Goal: Answer question/provide support: Share knowledge or assist other users

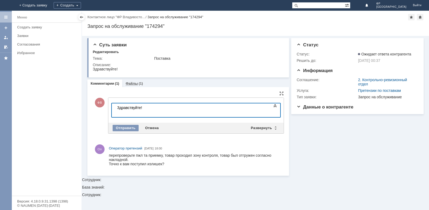
click at [131, 84] on link "Файлы" at bounding box center [132, 84] width 12 height 4
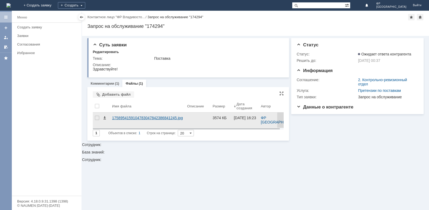
click at [151, 119] on div "1758954159104783047842386841245.jpg" at bounding box center [147, 118] width 71 height 4
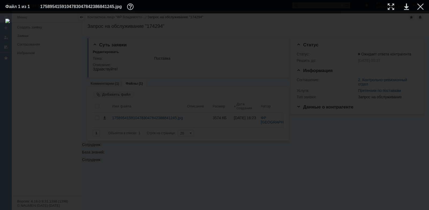
click at [218, 144] on img at bounding box center [214, 112] width 419 height 186
click at [389, 8] on div at bounding box center [391, 6] width 6 height 6
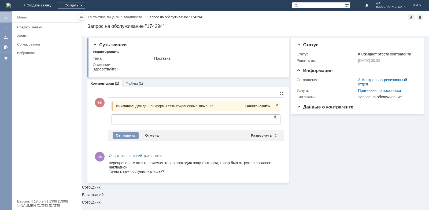
click at [263, 107] on span "Восстановить" at bounding box center [258, 106] width 24 height 4
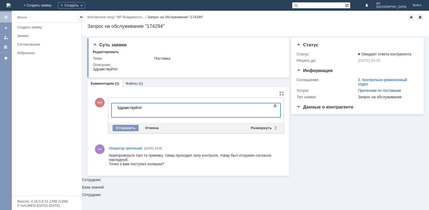
click at [129, 113] on div at bounding box center [155, 112] width 76 height 4
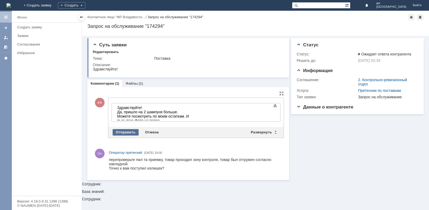
click at [125, 133] on div "Отправить" at bounding box center [126, 132] width 26 height 6
